Goal: Find specific page/section: Find specific page/section

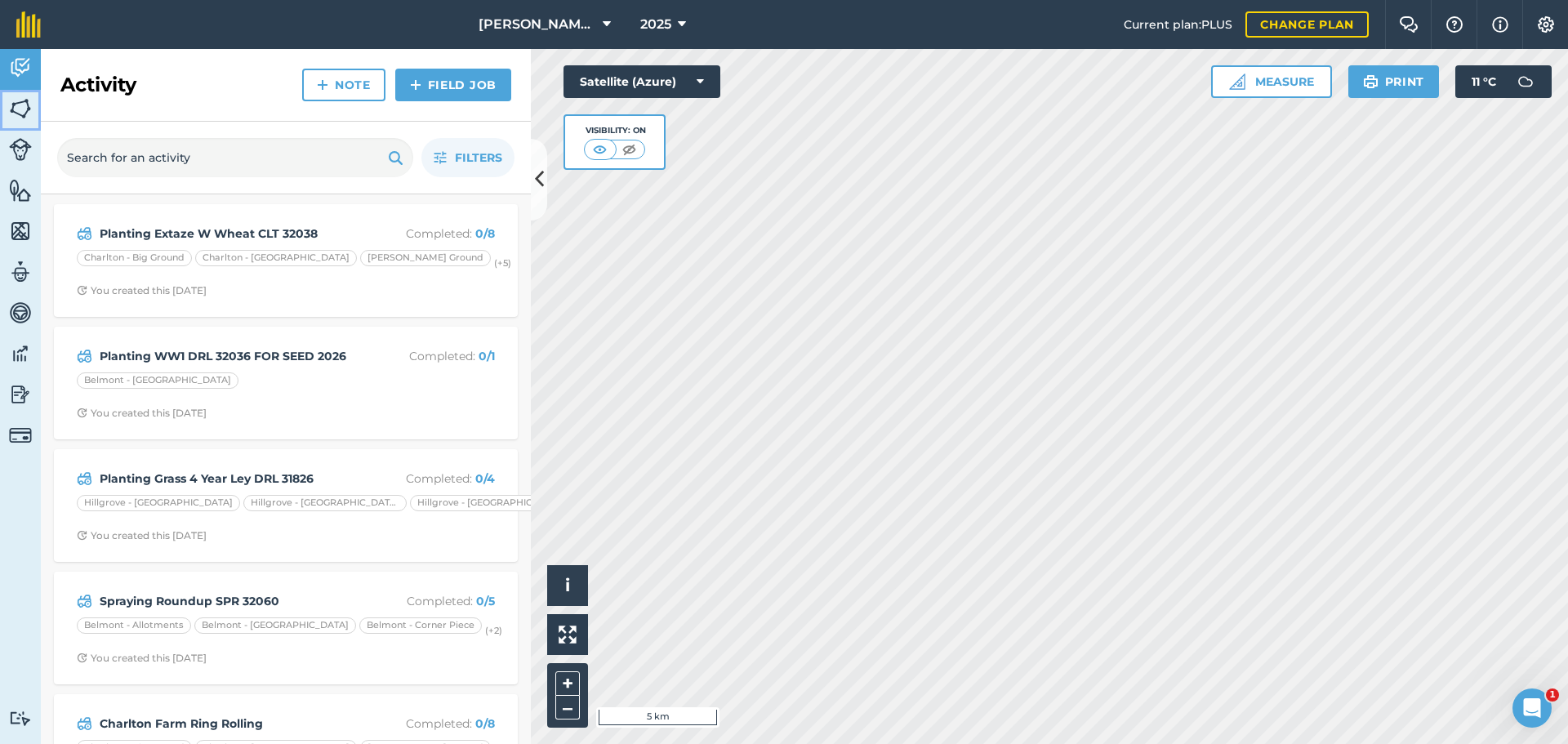
click at [19, 121] on img at bounding box center [20, 108] width 23 height 25
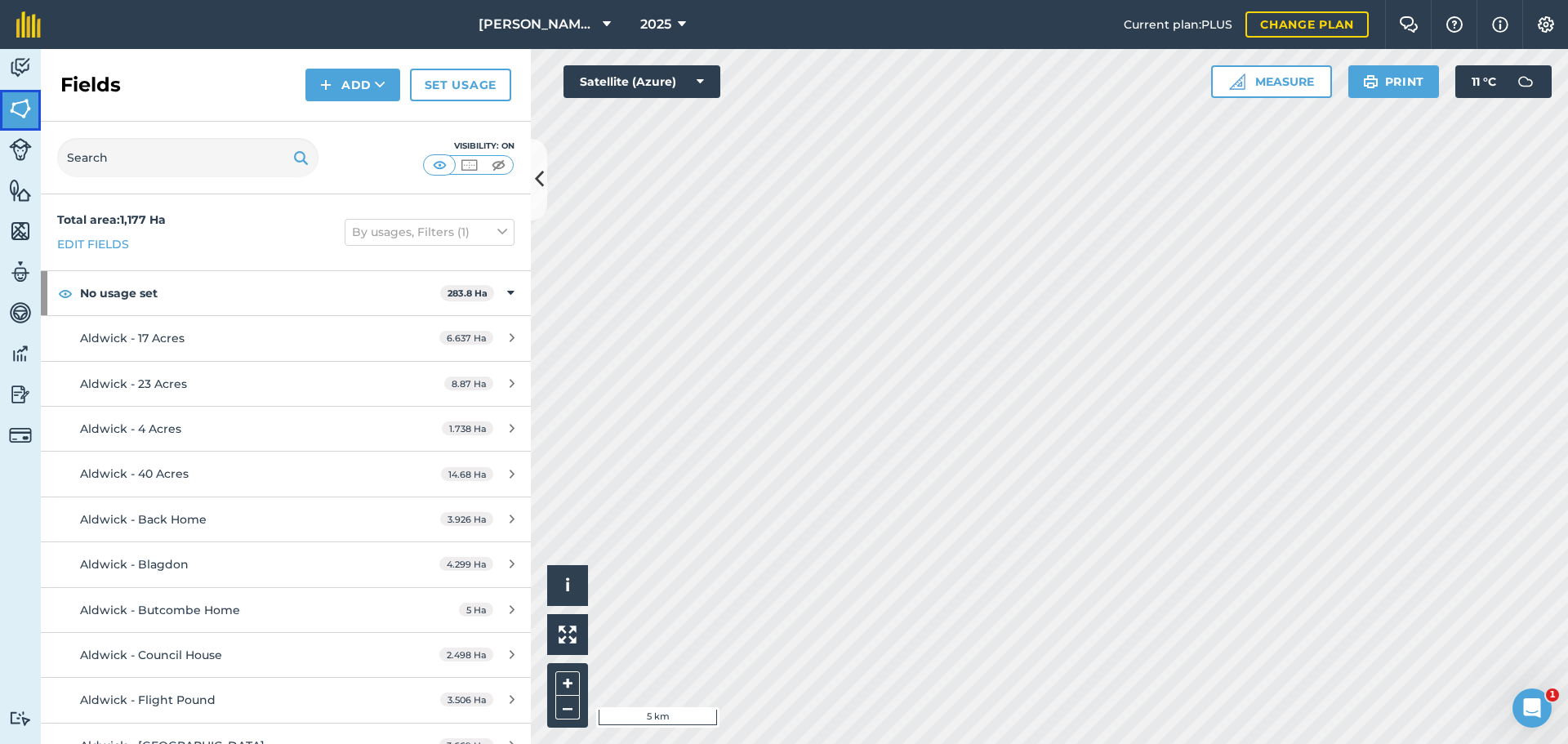
click at [19, 121] on img at bounding box center [20, 108] width 23 height 25
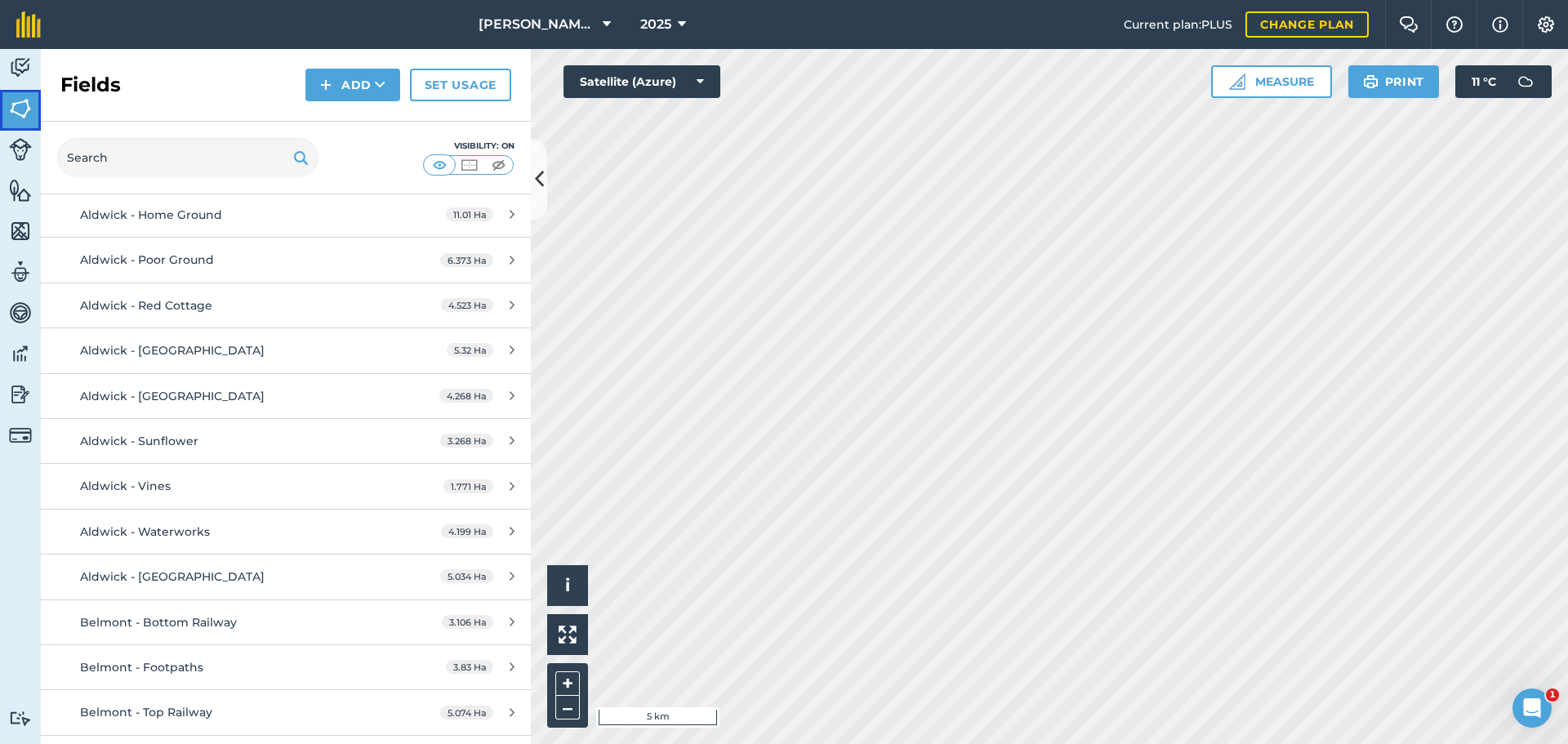
scroll to position [735, 0]
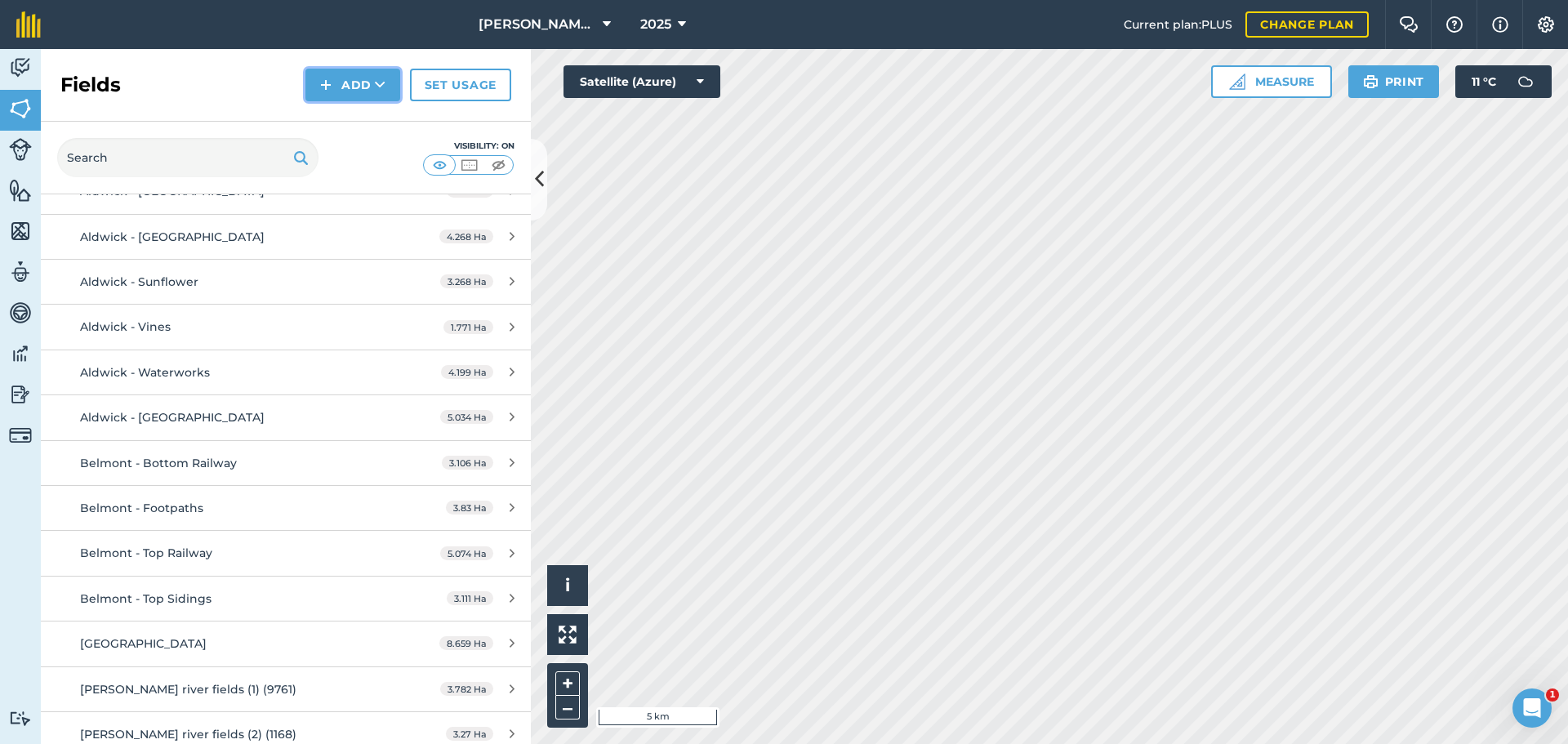
click at [306, 101] on button "Add" at bounding box center [353, 85] width 95 height 33
click at [626, 124] on div "Hello i © 2025 TomTom, Microsoft 5 km + – Satellite (Azure) Measure Print 11 ° C" at bounding box center [1050, 397] width 1038 height 695
click at [18, 121] on img at bounding box center [20, 108] width 23 height 25
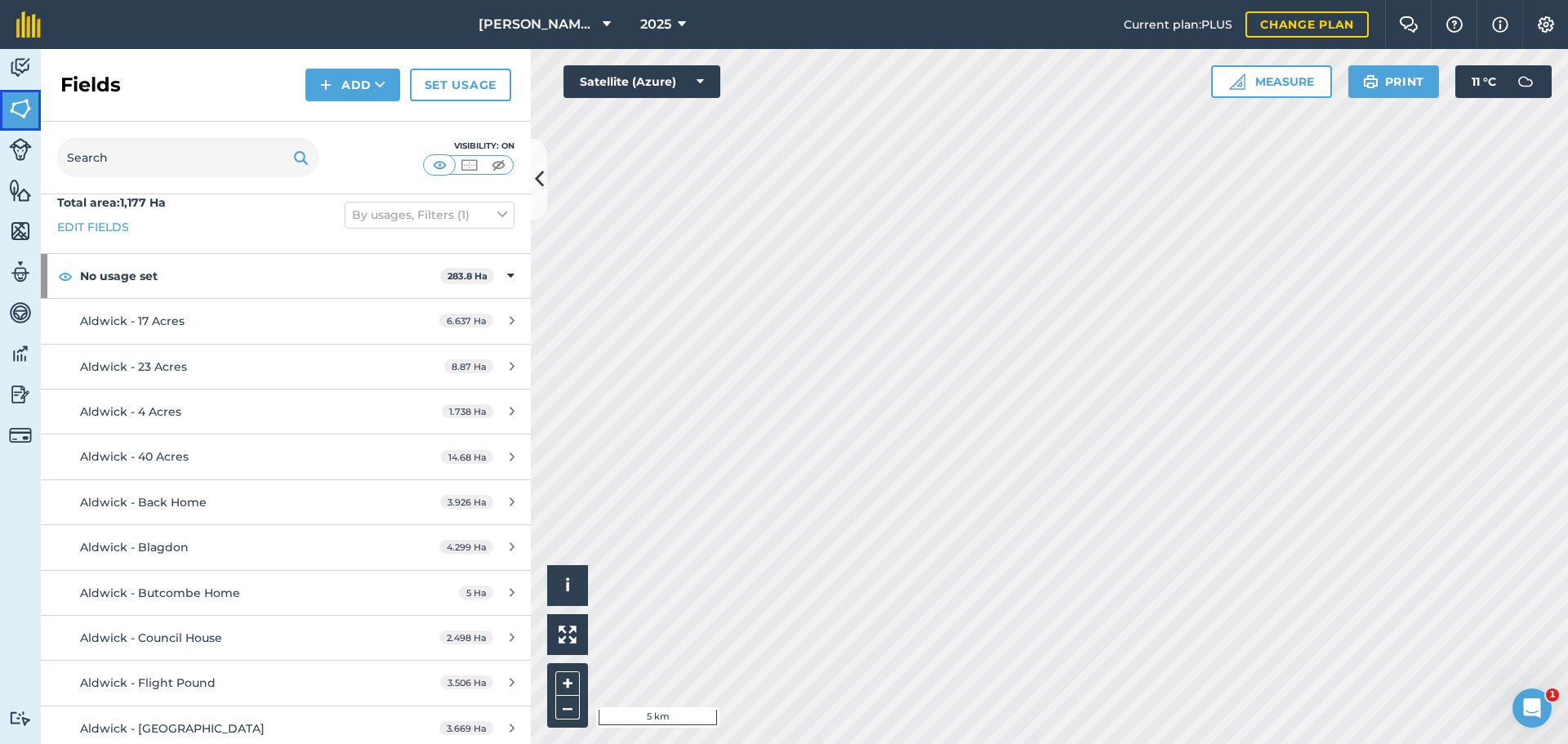
scroll to position [0, 0]
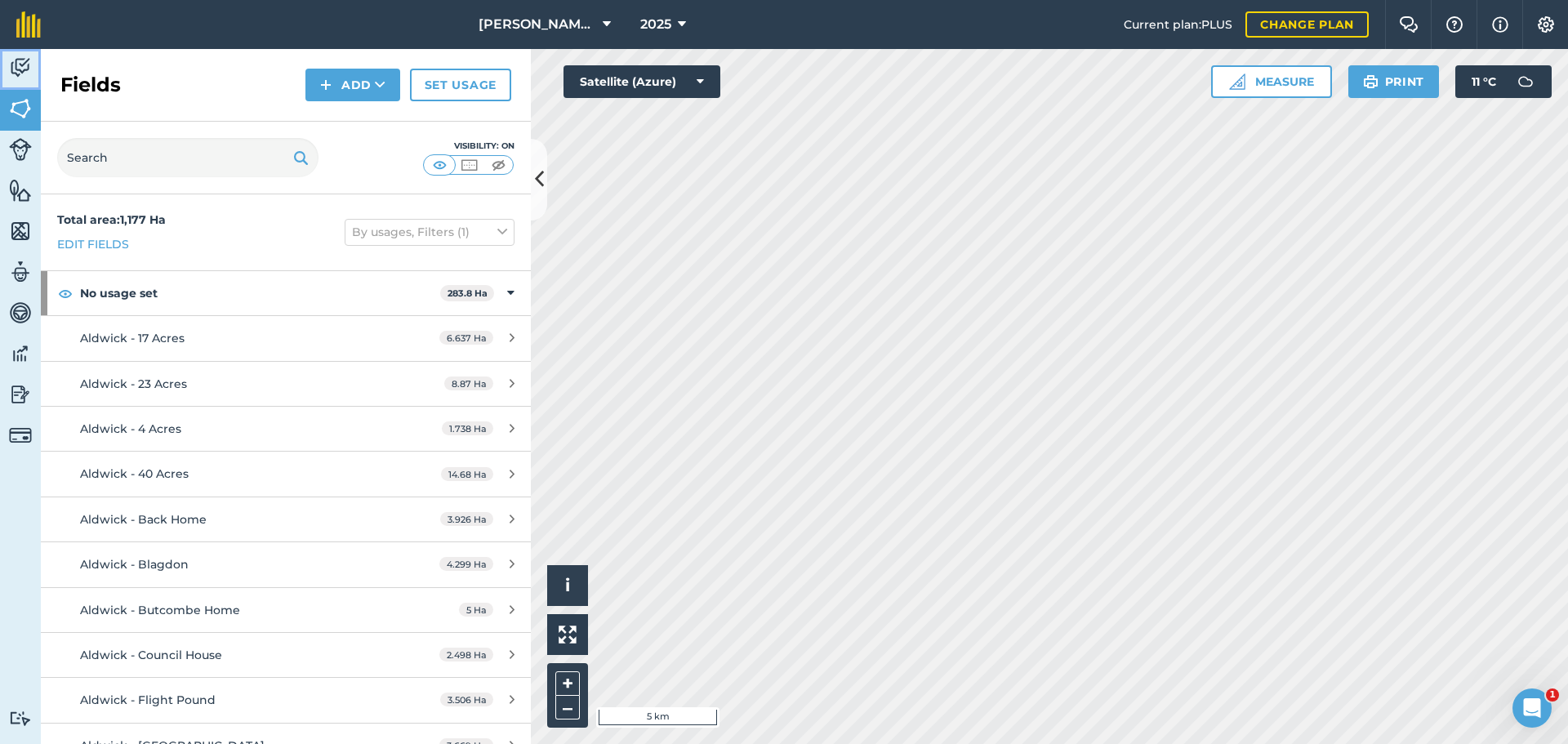
click at [25, 78] on img at bounding box center [20, 67] width 23 height 25
